Goal: Obtain resource: Obtain resource

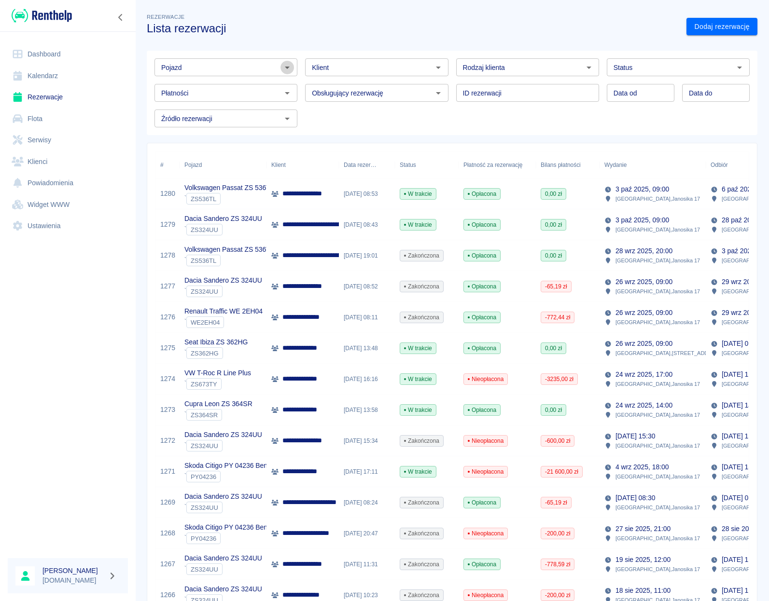
click at [286, 70] on icon "Otwórz" at bounding box center [287, 68] width 12 height 12
click at [282, 85] on li "Seat Ibiza ZS 362HG - ZS362HG" at bounding box center [224, 88] width 141 height 16
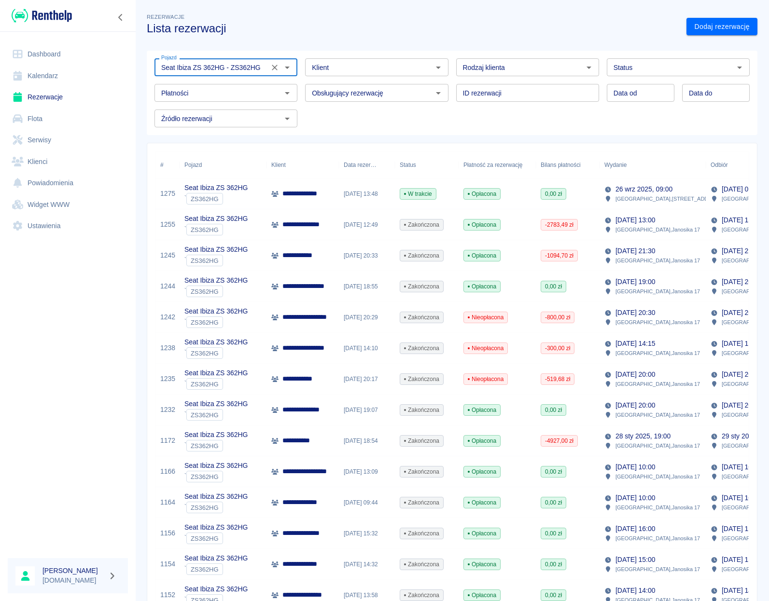
type input "Seat Ibiza ZS 362HG - ZS362HG"
click at [338, 229] on div "**********" at bounding box center [302, 224] width 72 height 31
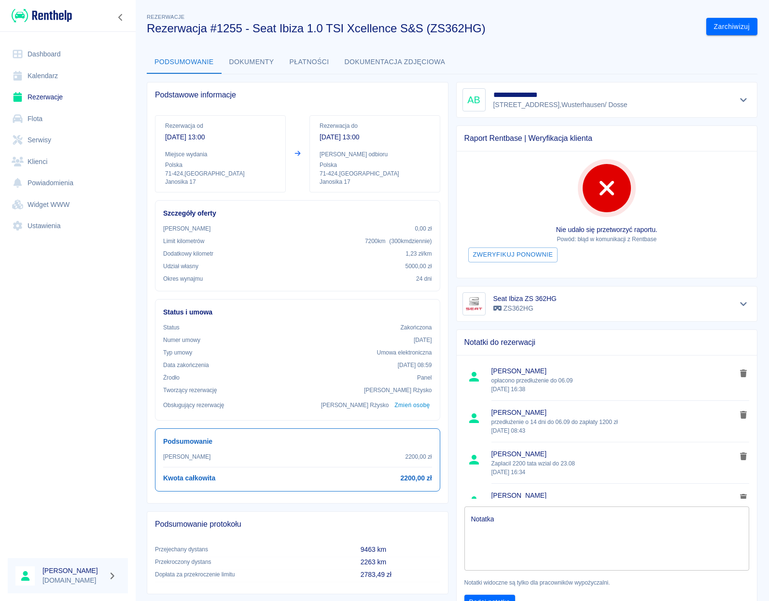
click at [257, 61] on button "Dokumenty" at bounding box center [251, 62] width 60 height 23
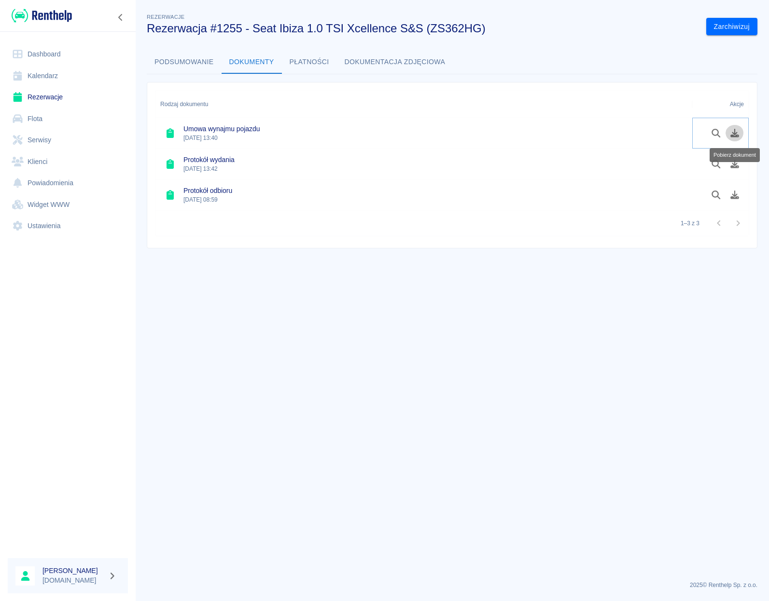
click at [731, 135] on icon "Pobierz dokument" at bounding box center [734, 133] width 9 height 9
click at [735, 195] on icon "Pobierz dokument" at bounding box center [734, 195] width 9 height 9
click at [43, 96] on link "Rezerwacje" at bounding box center [68, 97] width 120 height 22
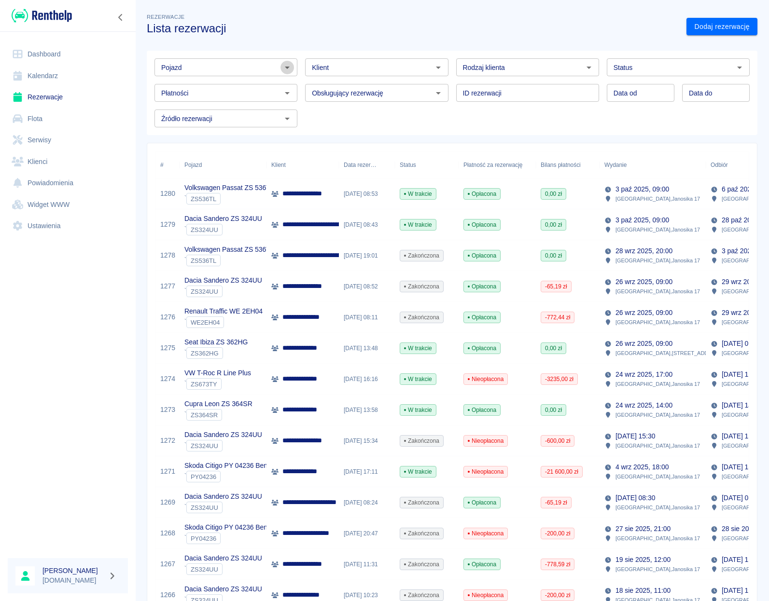
click at [283, 67] on icon "Otwórz" at bounding box center [287, 68] width 12 height 12
click at [248, 82] on li "VW T-Roc R Line Plus - ZS673TY" at bounding box center [224, 88] width 141 height 16
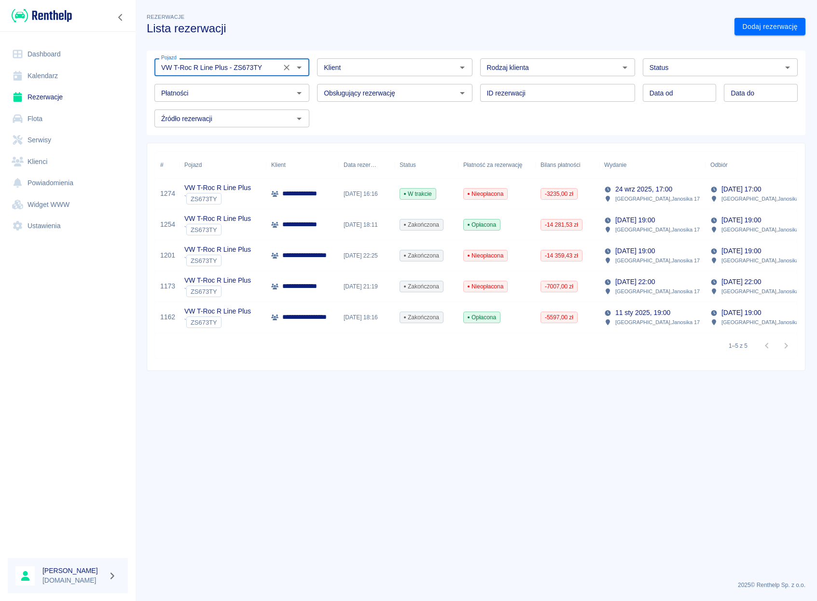
type input "VW T-Roc R Line Plus - ZS673TY"
click at [641, 250] on p "[DATE] 19:00" at bounding box center [635, 251] width 40 height 10
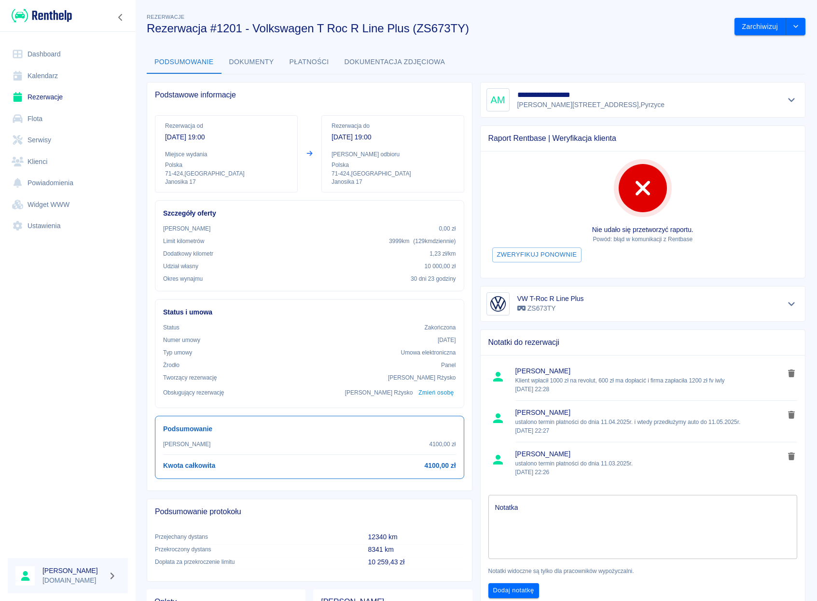
click at [254, 63] on button "Dokumenty" at bounding box center [251, 62] width 60 height 23
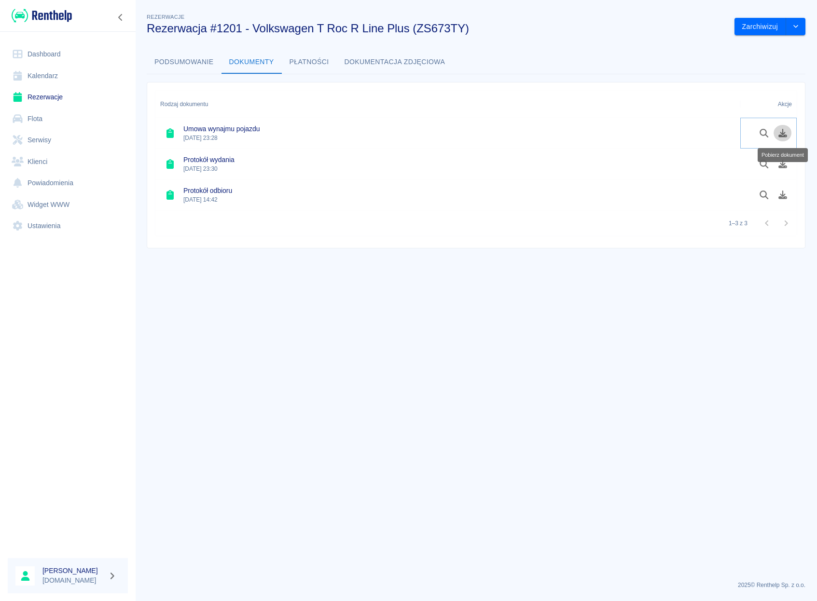
click at [768, 134] on icon "Pobierz dokument" at bounding box center [782, 133] width 11 height 9
click at [42, 100] on link "Rezerwacje" at bounding box center [68, 97] width 120 height 22
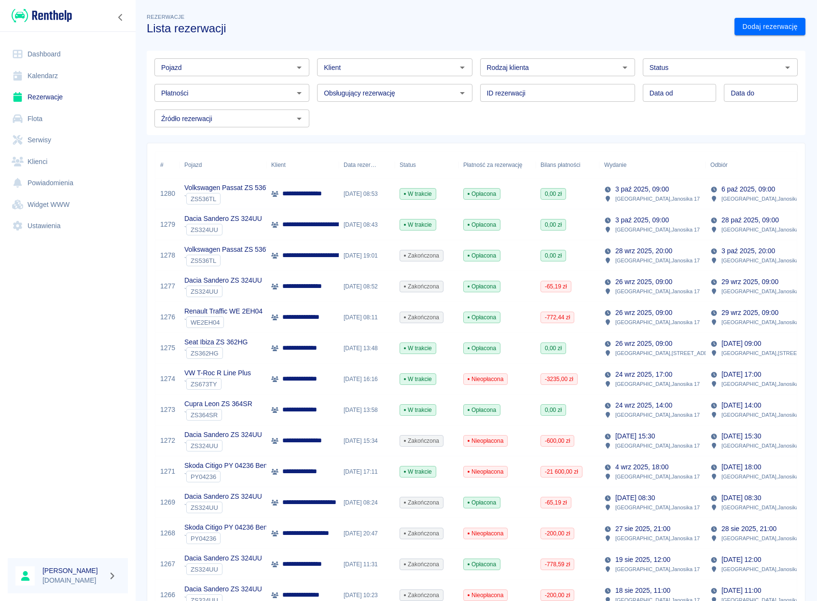
click at [212, 72] on input "Pojazd" at bounding box center [223, 67] width 133 height 12
click at [207, 83] on li "Seat Ibiza ZS 362HG - ZS362HG" at bounding box center [230, 88] width 153 height 16
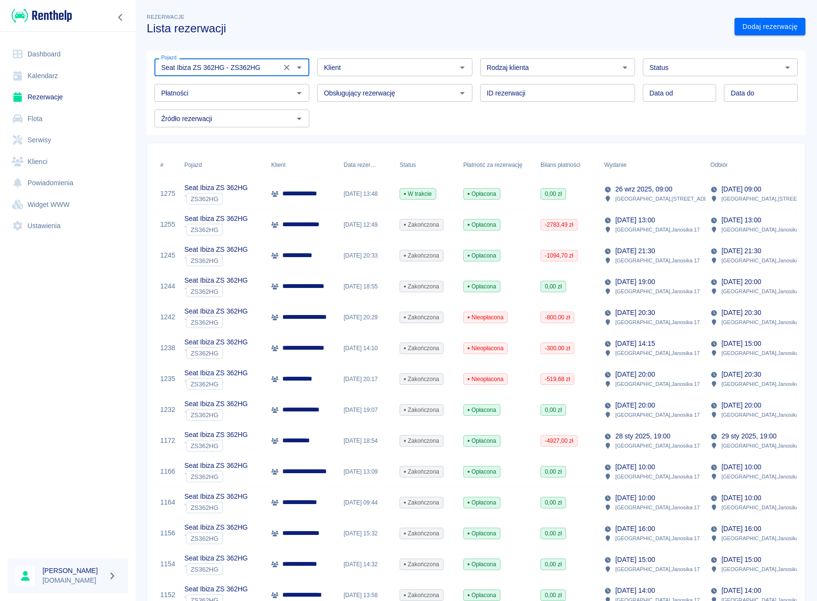
type input "Seat Ibiza ZS 362HG - ZS362HG"
click at [371, 260] on div "[DATE] 20:33" at bounding box center [367, 255] width 56 height 31
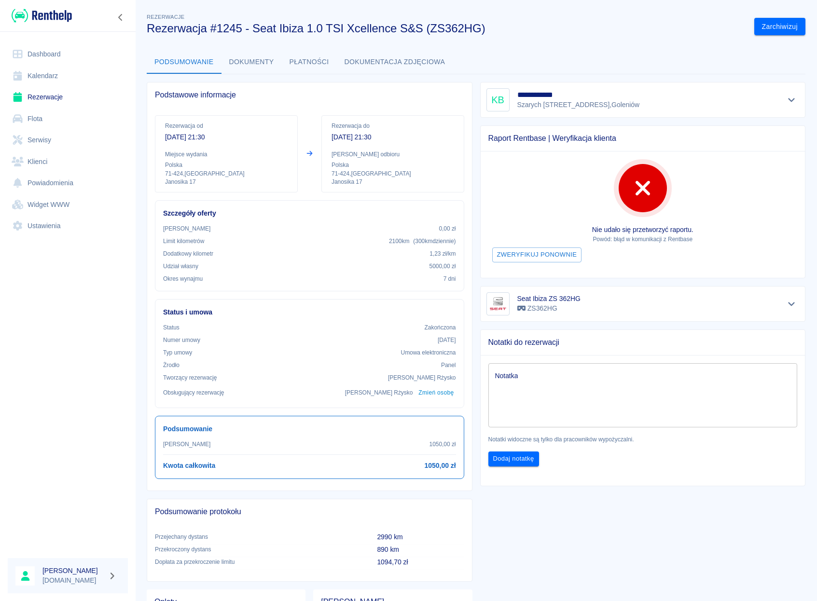
click at [257, 68] on button "Dokumenty" at bounding box center [251, 62] width 60 height 23
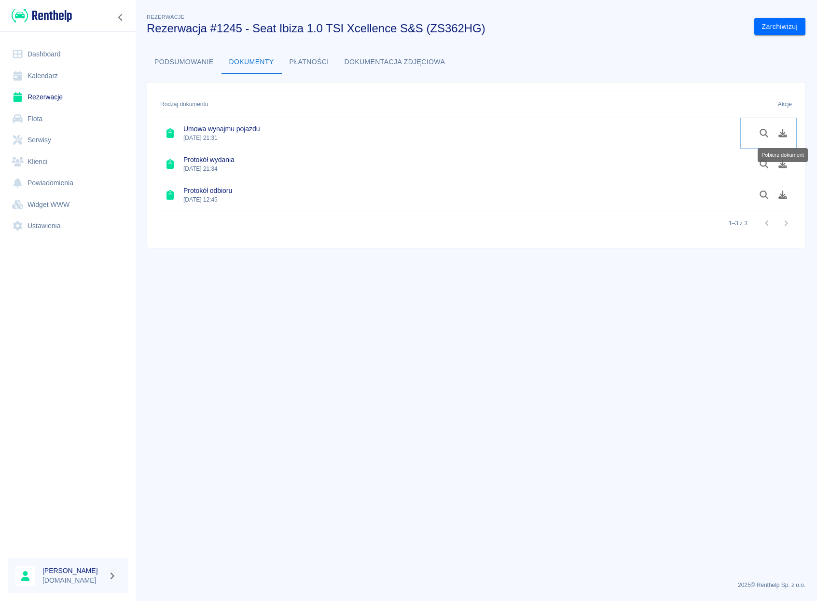
click at [768, 137] on icon "Pobierz dokument" at bounding box center [782, 133] width 9 height 9
click at [768, 194] on icon "Pobierz dokument" at bounding box center [782, 195] width 9 height 9
